Goal: Ask a question

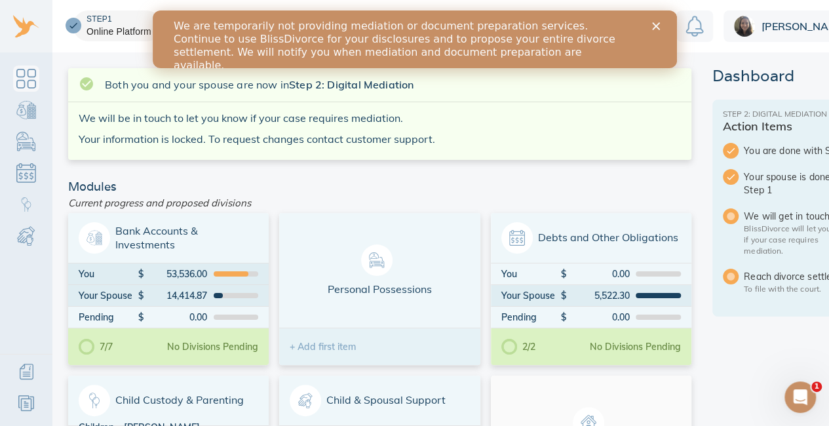
click at [653, 22] on div "We are temporarily not providing mediation or document preparation services. Co…" at bounding box center [414, 46] width 482 height 60
click at [656, 25] on polygon "Close" at bounding box center [655, 26] width 8 height 8
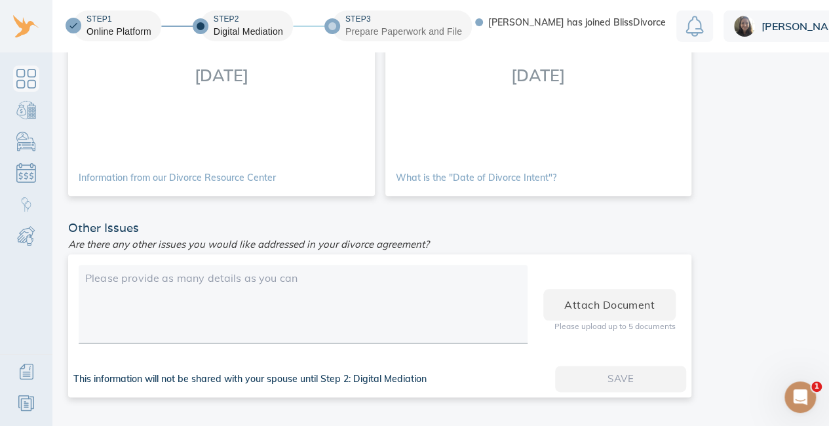
scroll to position [10, 0]
click at [789, 394] on icon "Open Intercom Messenger" at bounding box center [798, 396] width 22 height 22
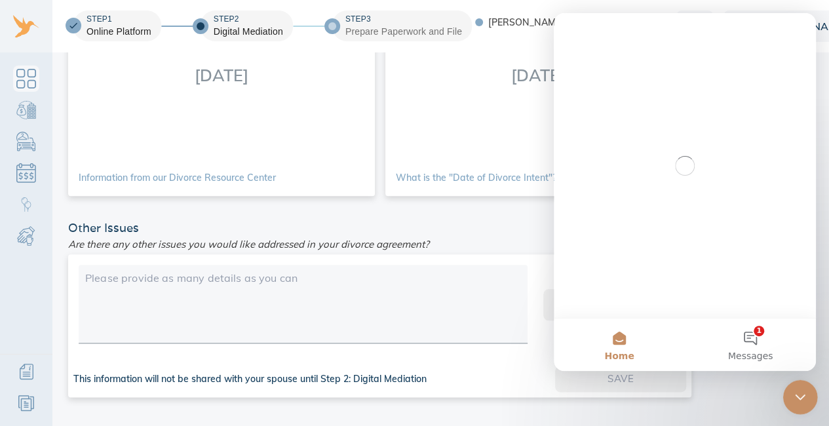
scroll to position [0, 0]
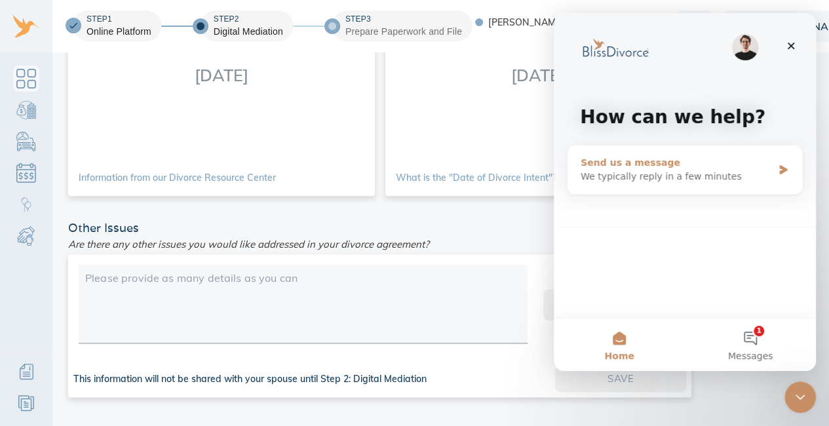
click at [770, 166] on div "Send us a message" at bounding box center [676, 163] width 192 height 14
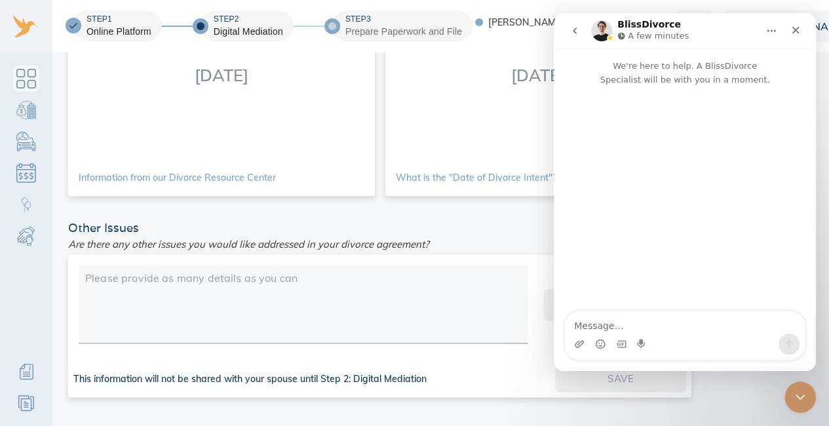
type textarea "I"
type textarea "m"
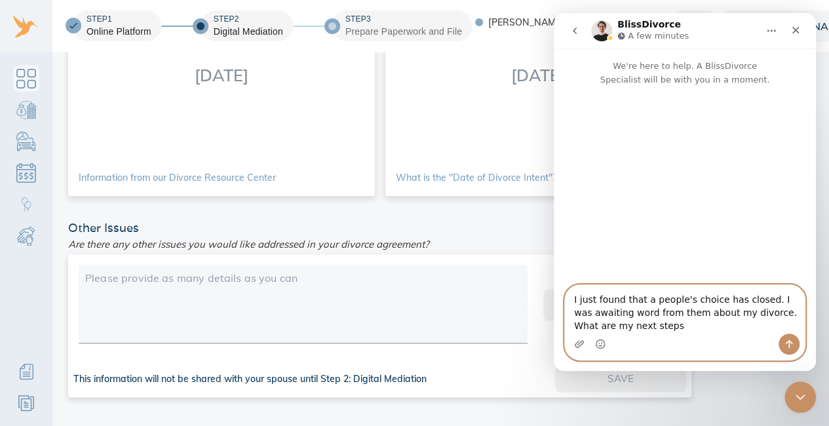
type textarea "I just found that a people's choice has closed. I was awaiting word from them a…"
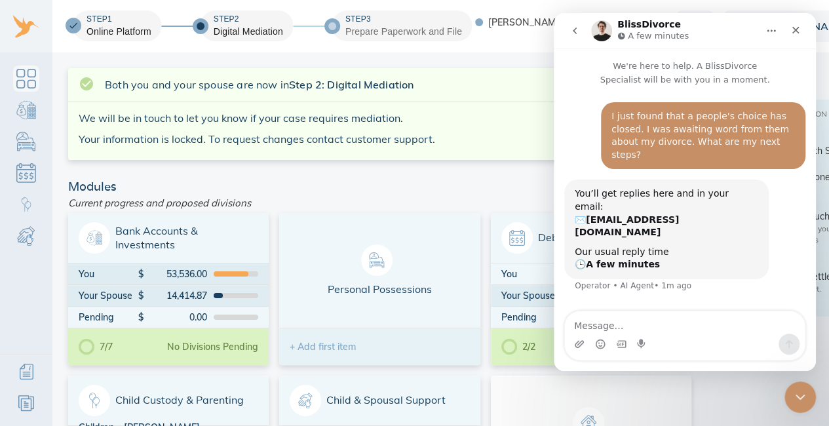
click at [333, 18] on div at bounding box center [332, 26] width 16 height 16
click at [770, 27] on icon "Home" at bounding box center [771, 31] width 10 height 10
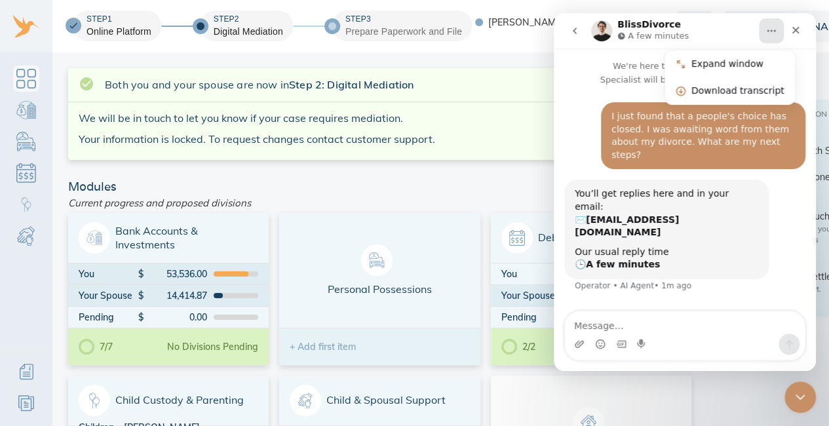
click at [444, 28] on div "Step 3 Prepare Paperwork and File" at bounding box center [402, 25] width 140 height 31
click at [628, 322] on textarea "Message…" at bounding box center [685, 322] width 240 height 22
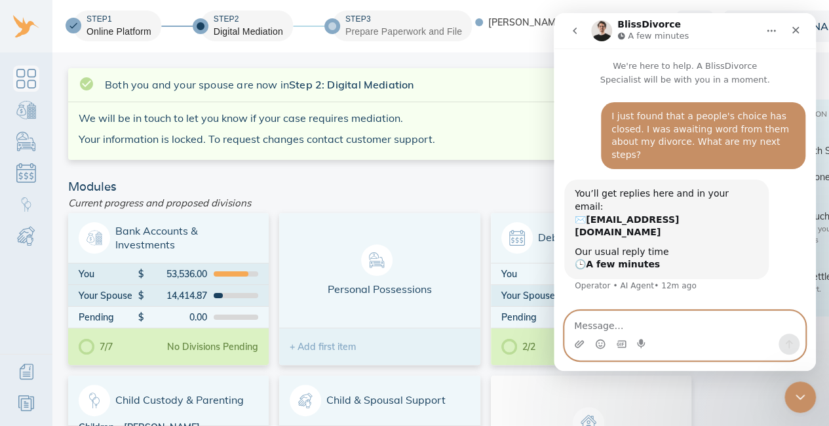
click at [606, 322] on textarea "Message…" at bounding box center [685, 322] width 240 height 22
